Goal: Information Seeking & Learning: Learn about a topic

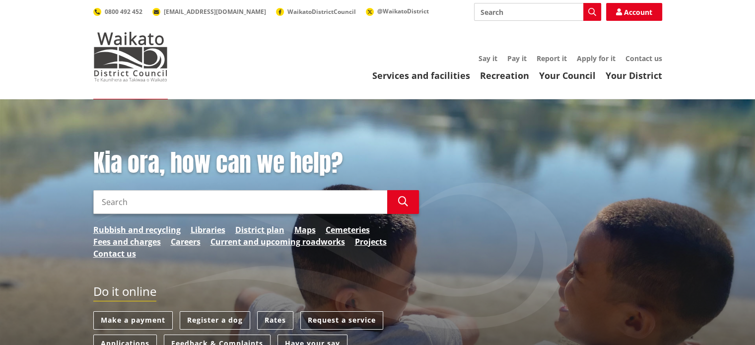
click at [362, 212] on input "Search" at bounding box center [240, 202] width 294 height 24
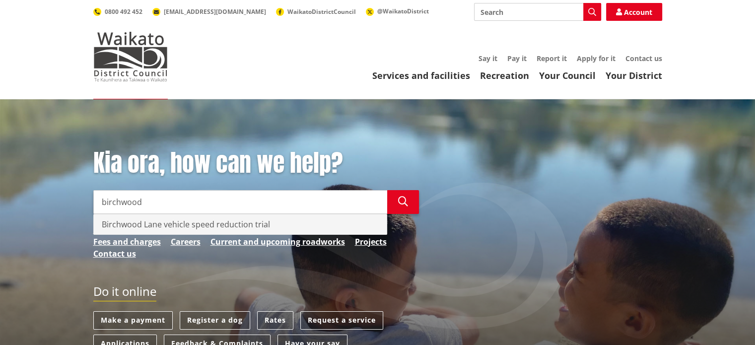
click at [291, 232] on div "Birchwood Lane vehicle speed reduction trial" at bounding box center [240, 225] width 293 height 20
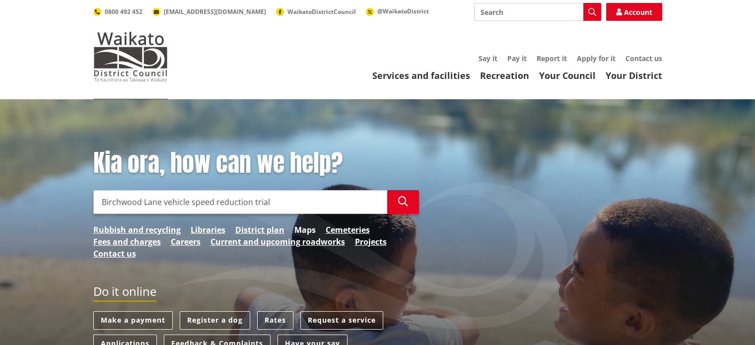
type input "Birchwood Lane vehicle speed reduction trial"
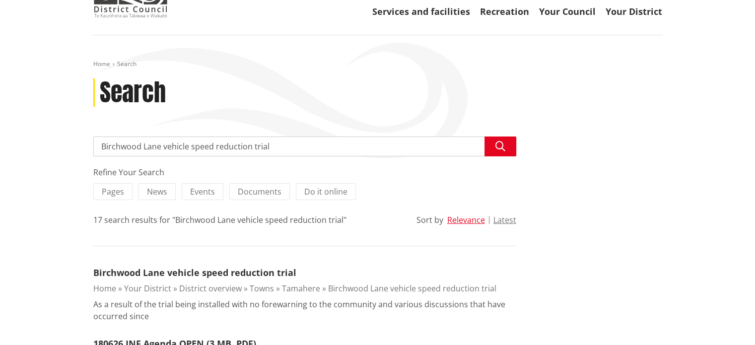
scroll to position [99, 0]
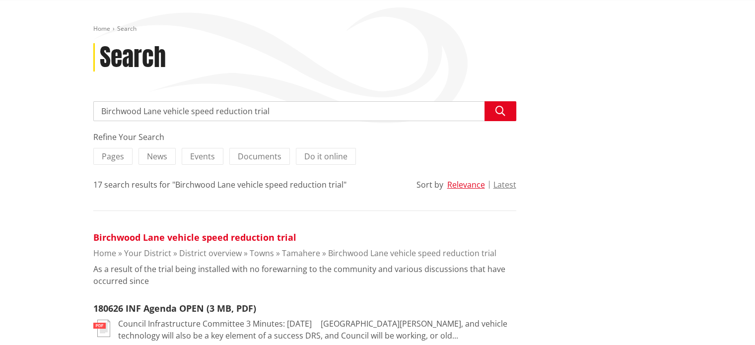
click at [256, 239] on link "Birchwood Lane vehicle speed reduction trial" at bounding box center [194, 237] width 203 height 12
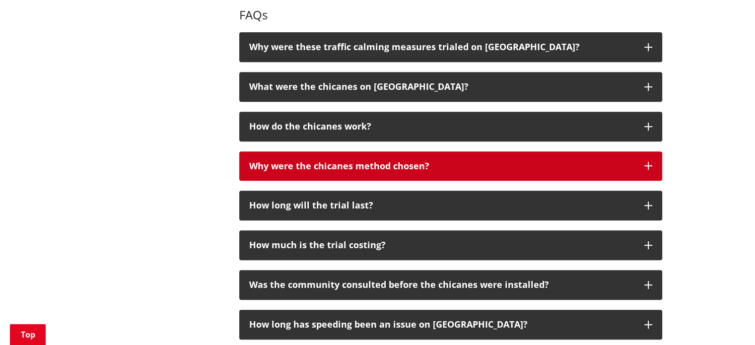
scroll to position [348, 0]
